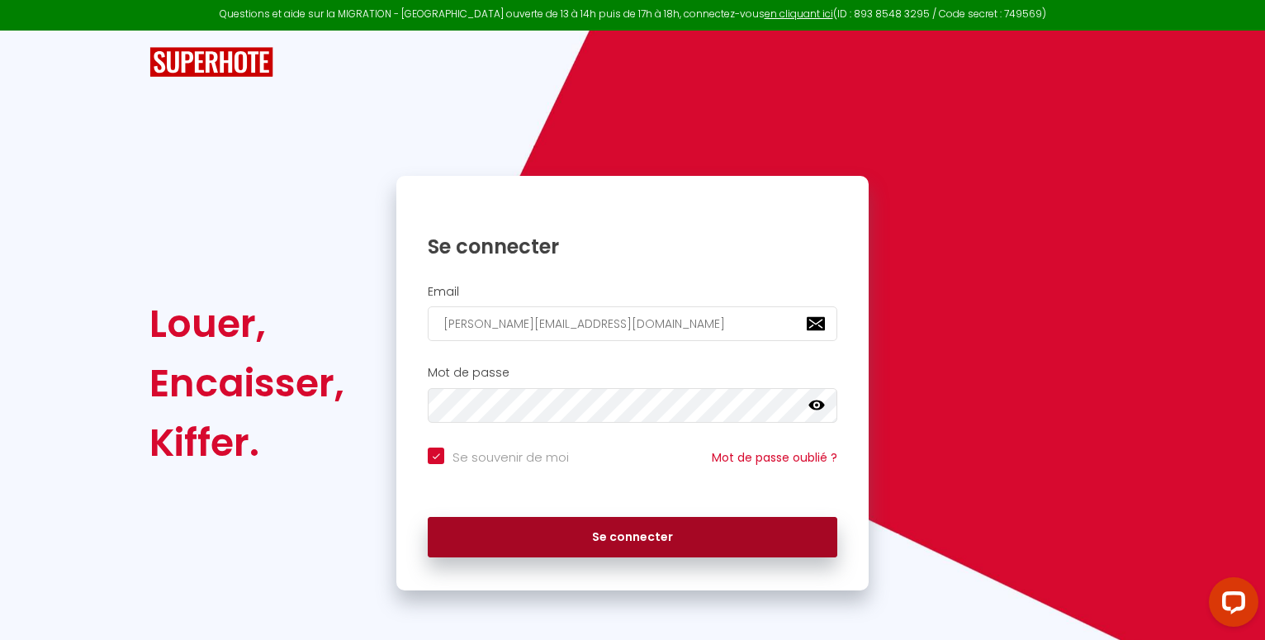
click at [618, 531] on button "Se connecter" at bounding box center [632, 537] width 409 height 41
checkbox input "true"
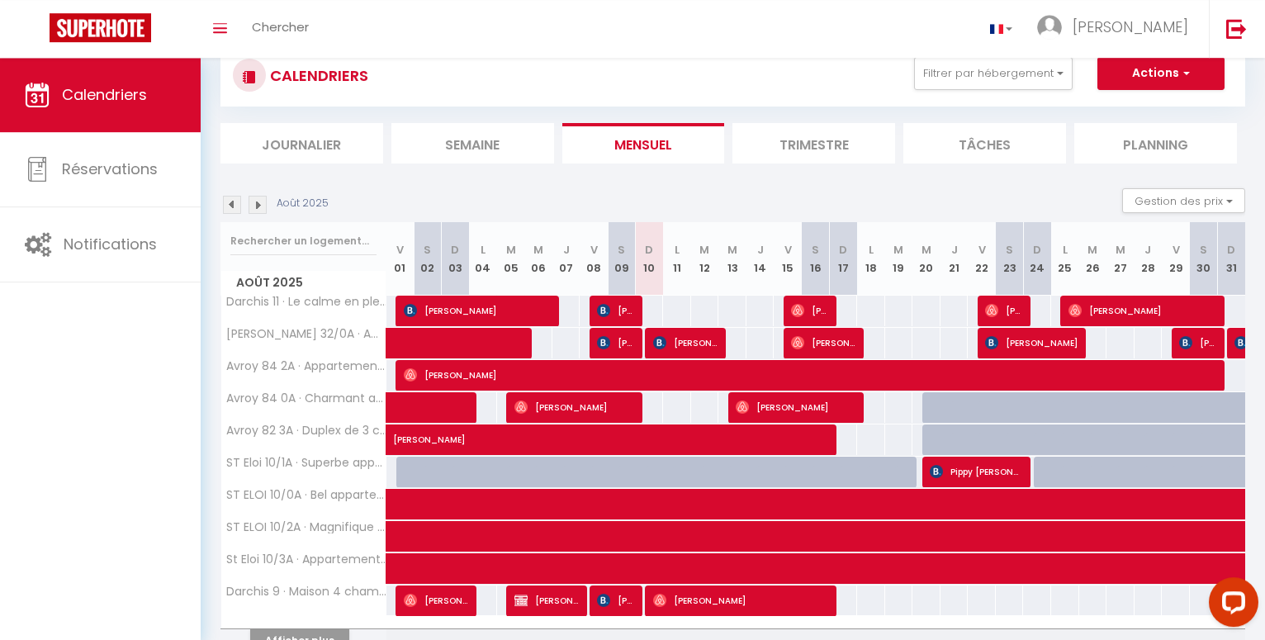
scroll to position [84, 0]
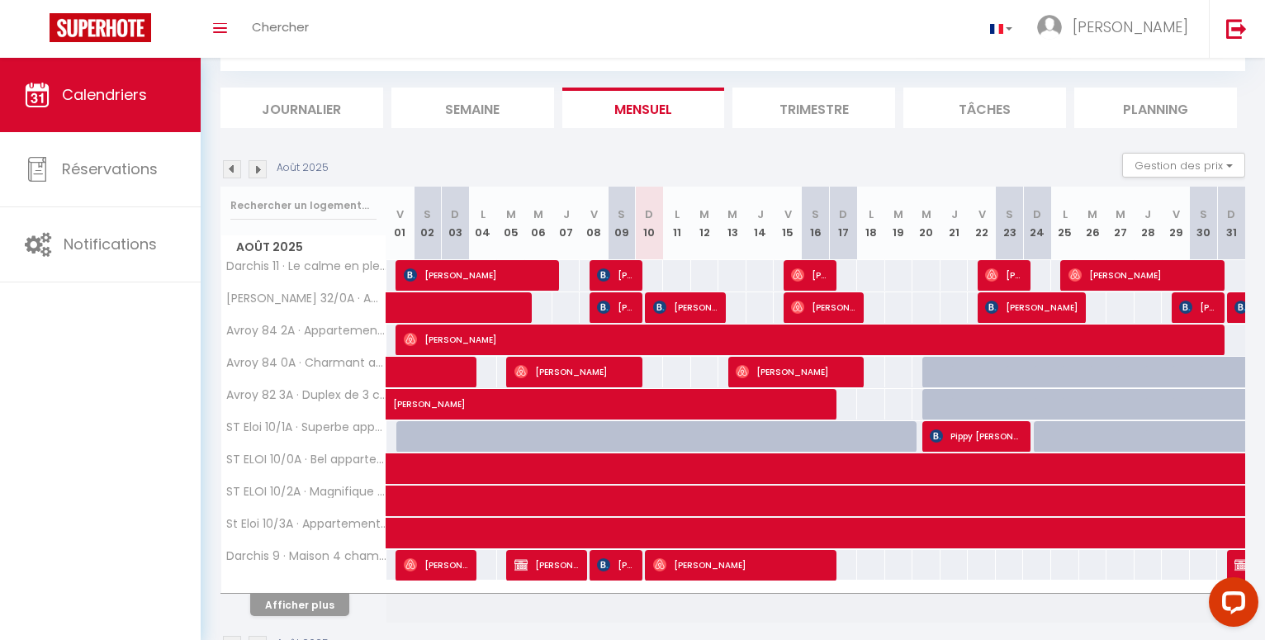
click at [627, 362] on span "[PERSON_NAME]" at bounding box center [574, 371] width 121 height 31
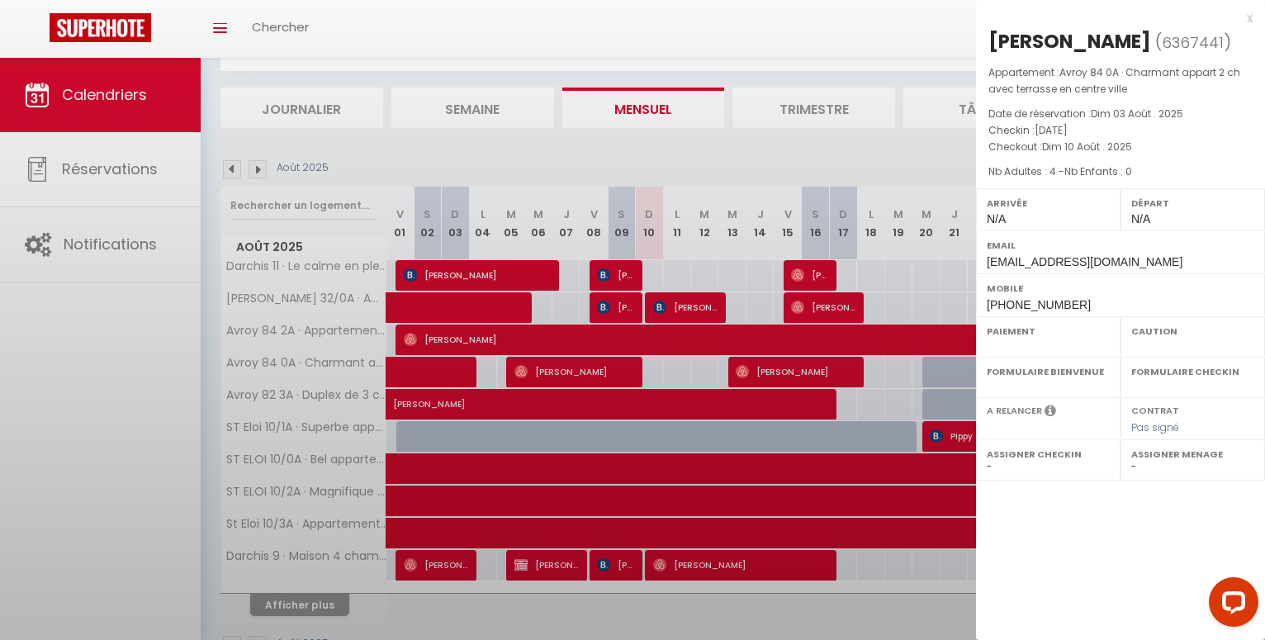
select select "OK"
select select "0"
select select "1"
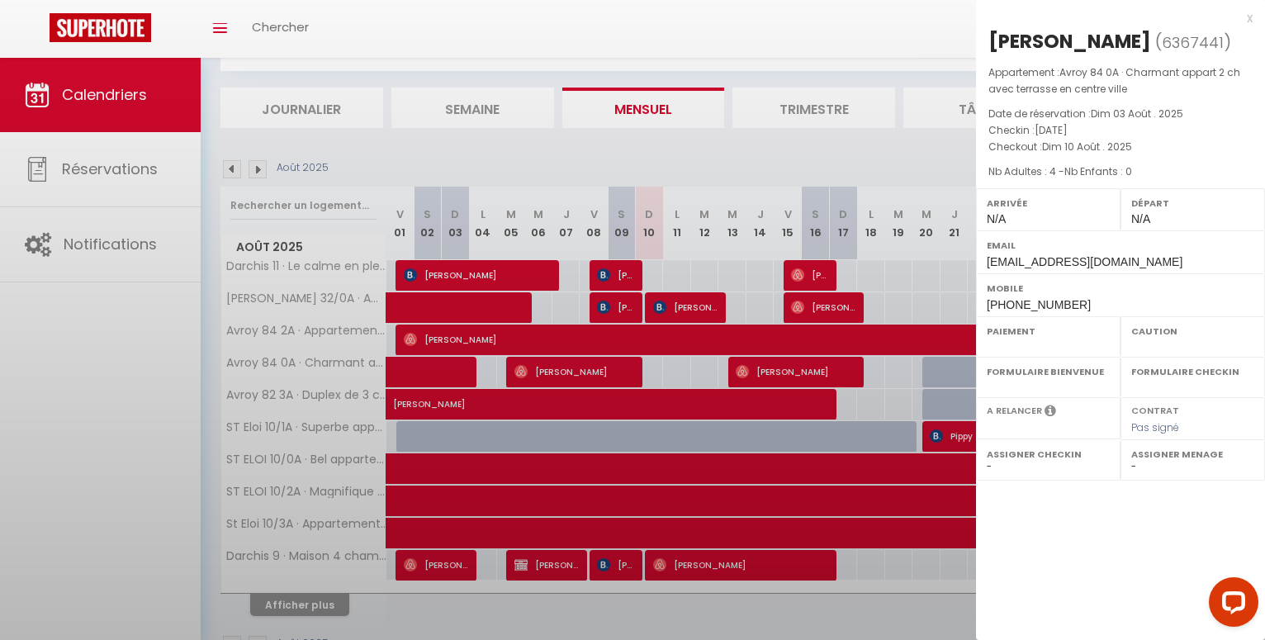
select select
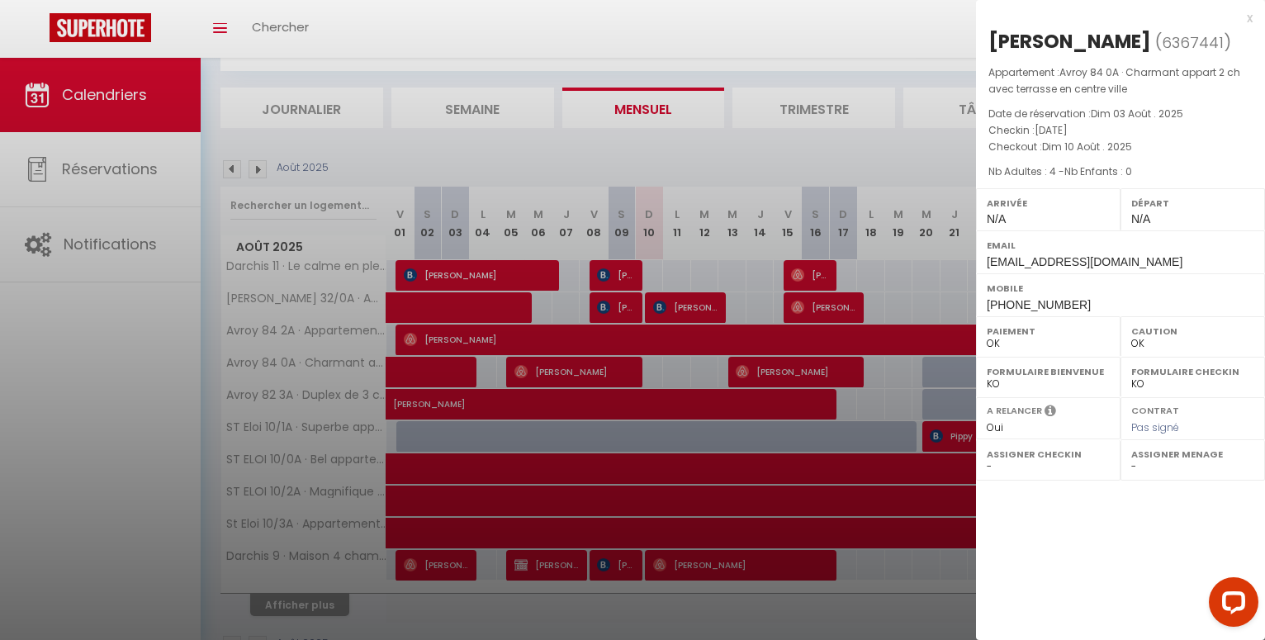
click at [831, 47] on div at bounding box center [632, 320] width 1265 height 640
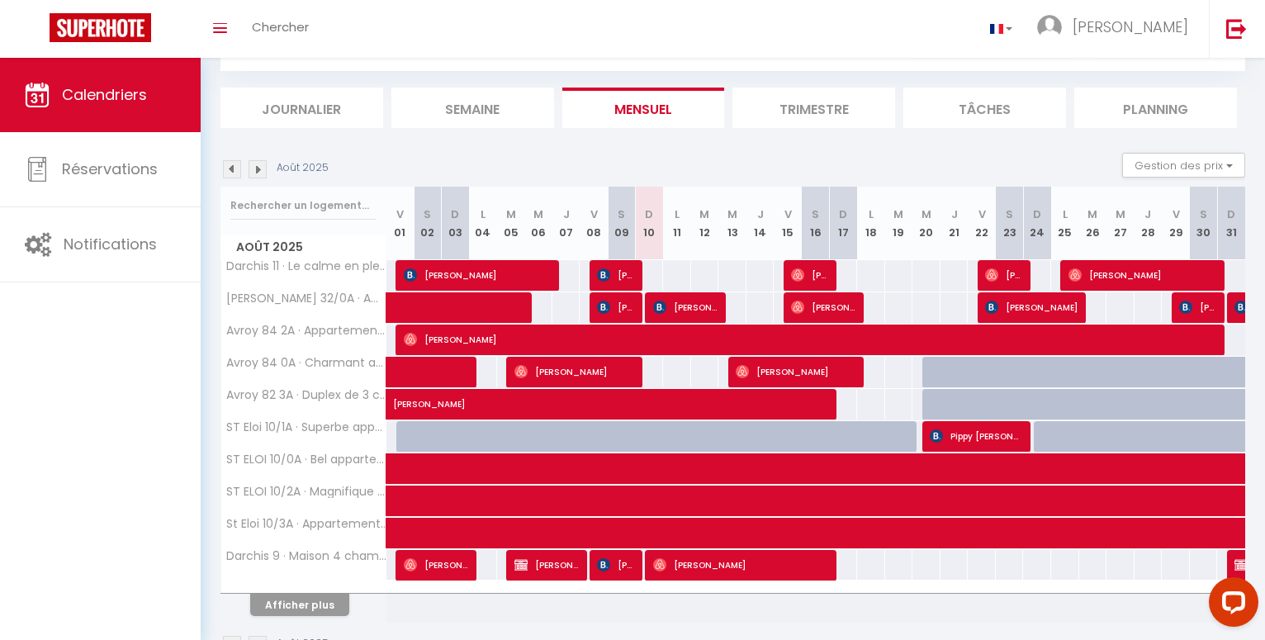
click at [705, 304] on span "[PERSON_NAME]" at bounding box center [685, 306] width 65 height 31
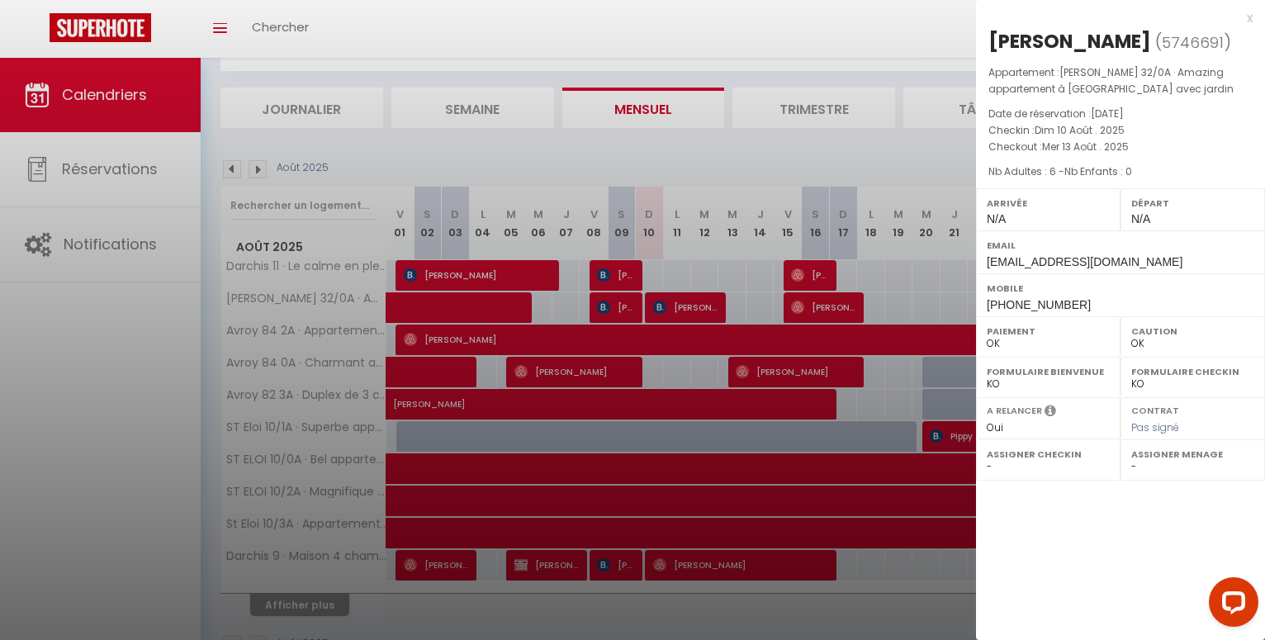
click at [1249, 19] on div "x" at bounding box center [1114, 18] width 277 height 20
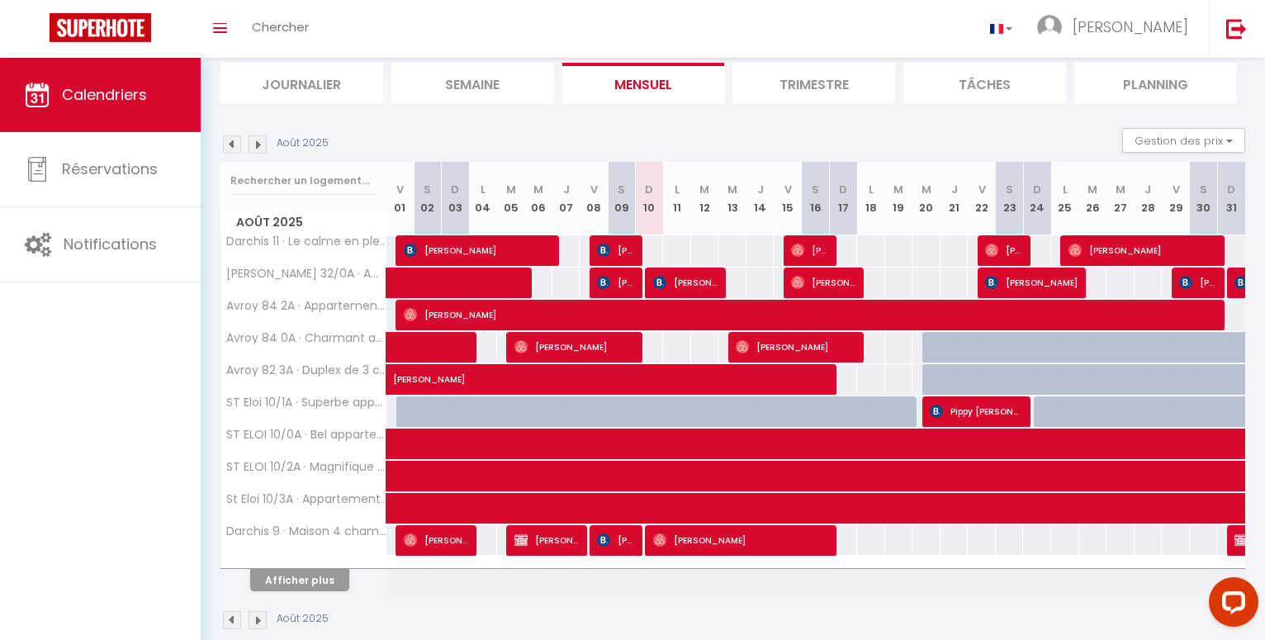
scroll to position [135, 0]
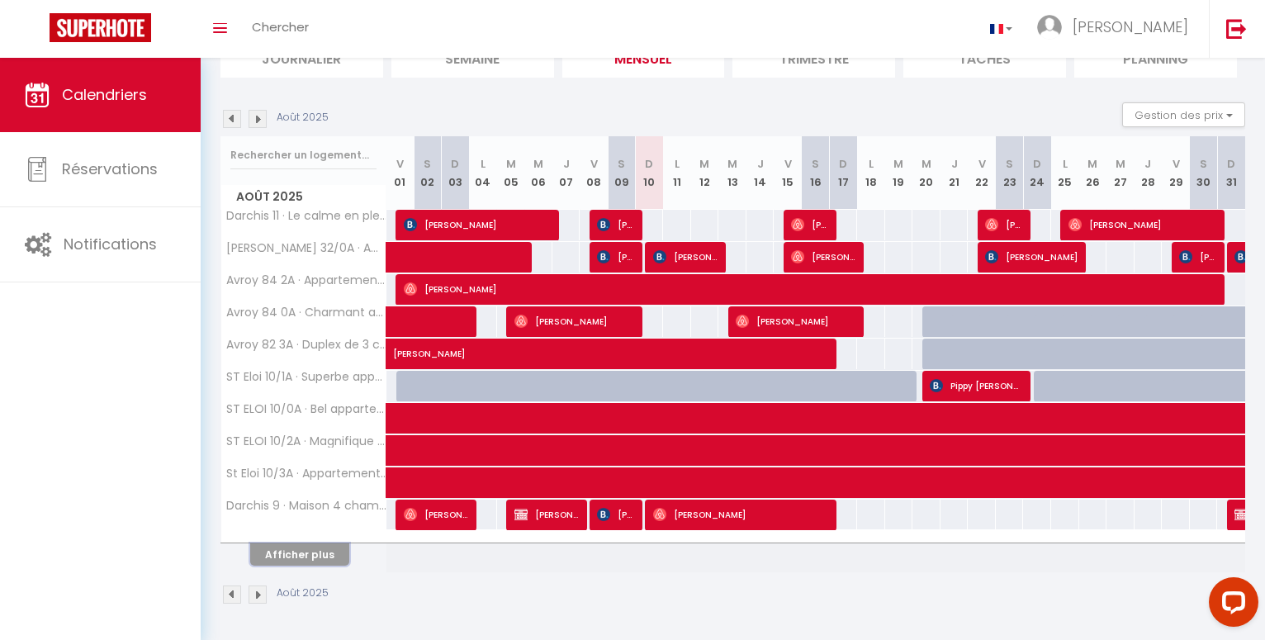
click at [312, 555] on button "Afficher plus" at bounding box center [299, 554] width 99 height 22
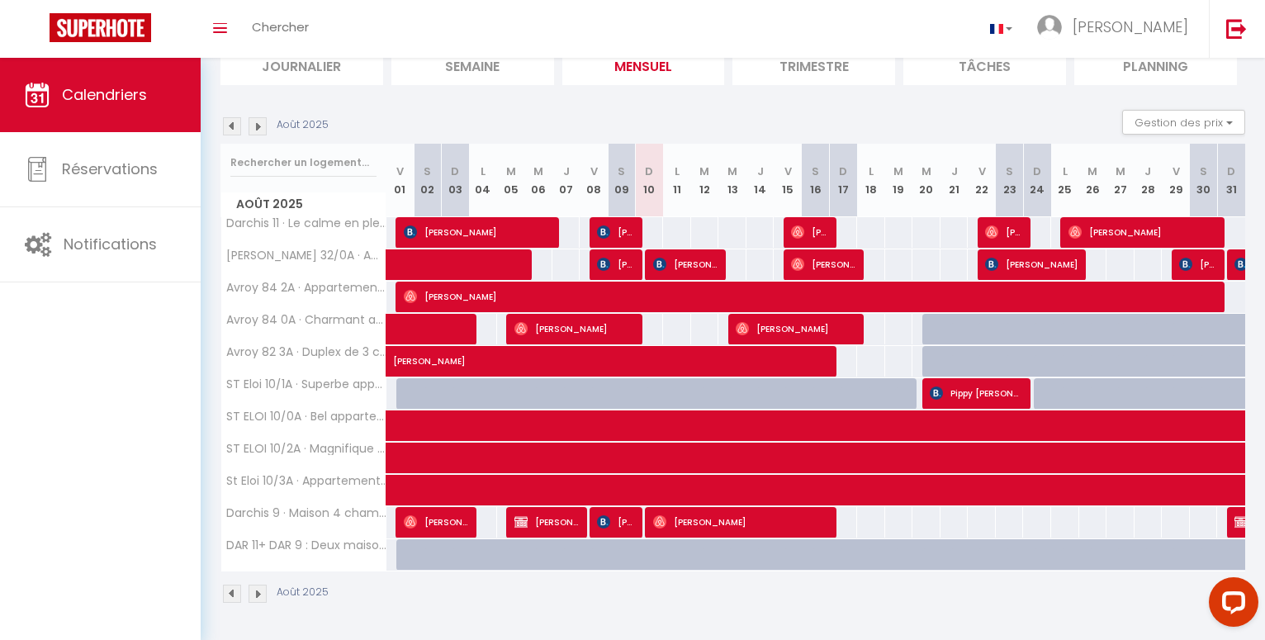
scroll to position [126, 0]
